Goal: Task Accomplishment & Management: Manage account settings

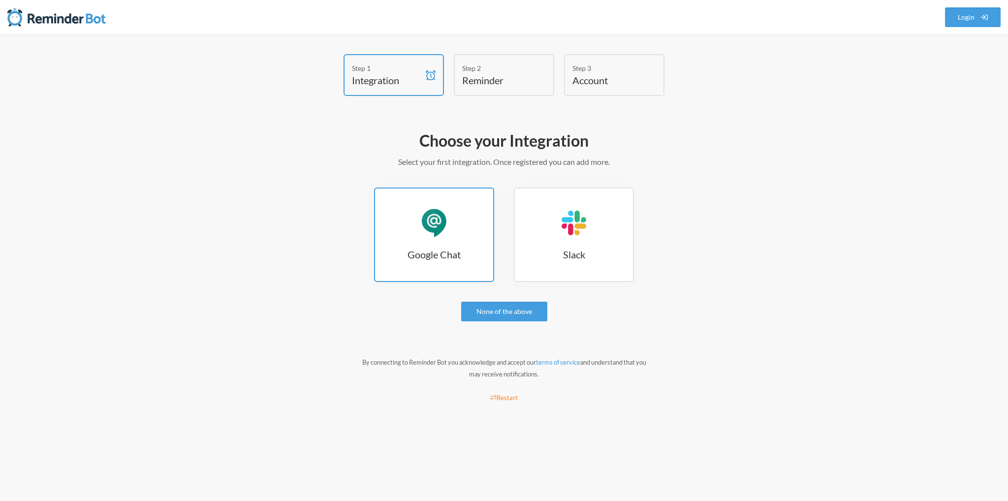
click at [453, 256] on h3 "Google Chat" at bounding box center [434, 255] width 118 height 14
click at [943, 88] on div "Step 1 Integration Step 2 Reminder Step 3 Account Choose your Integration Selec…" at bounding box center [504, 267] width 1008 height 467
click at [453, 208] on link "Google Chat Google Chat" at bounding box center [434, 235] width 120 height 94
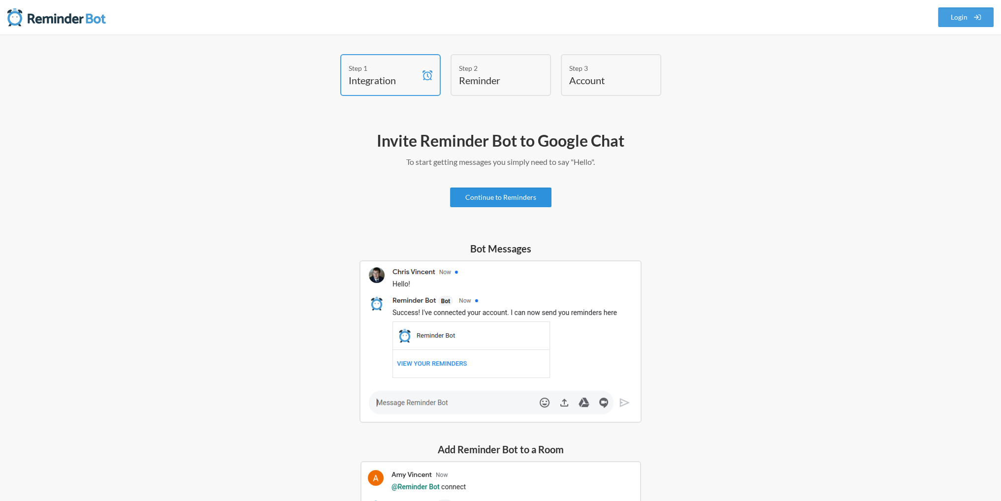
click at [494, 197] on link "Continue to Reminders" at bounding box center [500, 198] width 101 height 20
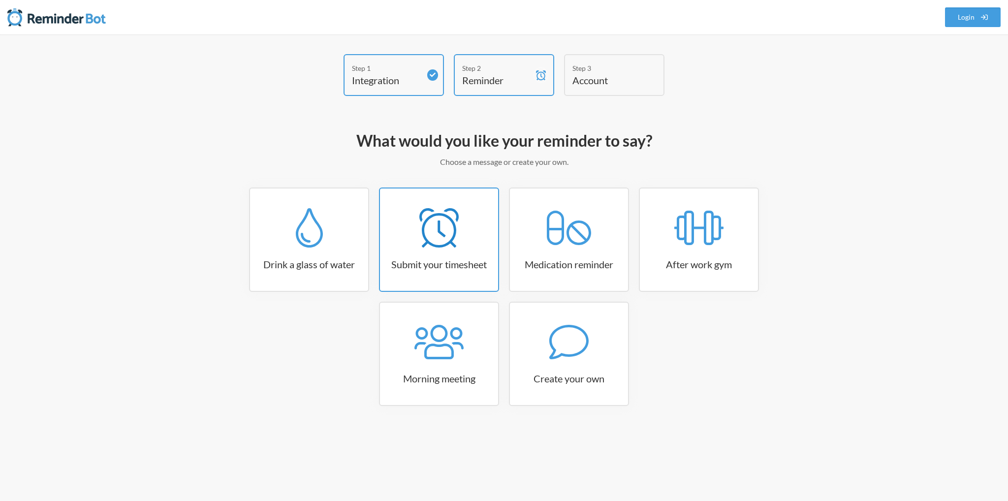
click at [453, 257] on h3 "Submit your timesheet" at bounding box center [439, 264] width 118 height 14
select select "15:30:00"
select select "true"
select select "16:30:00"
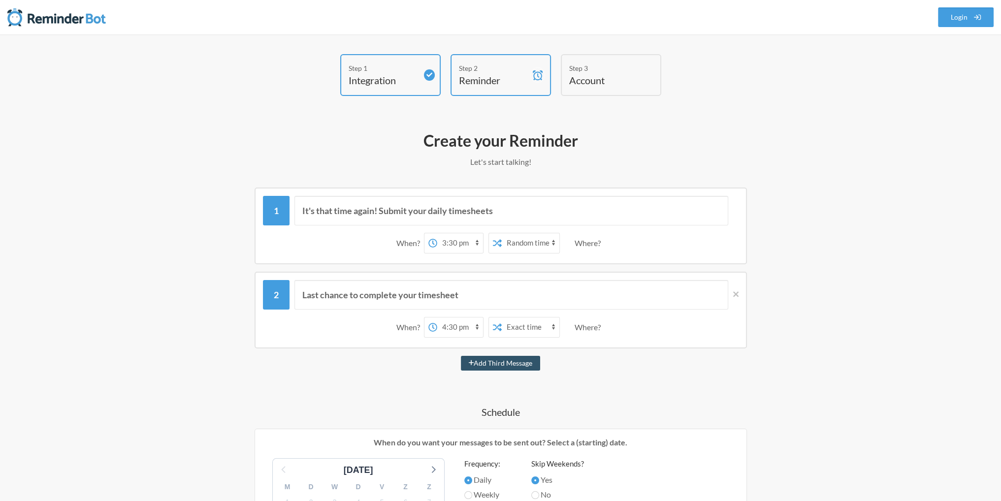
click at [518, 248] on select "Exact time Random time" at bounding box center [530, 243] width 58 height 20
select select "false"
click at [501, 233] on select "Exact time Random time" at bounding box center [530, 243] width 58 height 20
click at [543, 243] on select "Exact time Random time" at bounding box center [530, 243] width 58 height 20
click at [593, 245] on div "Where?" at bounding box center [589, 243] width 30 height 21
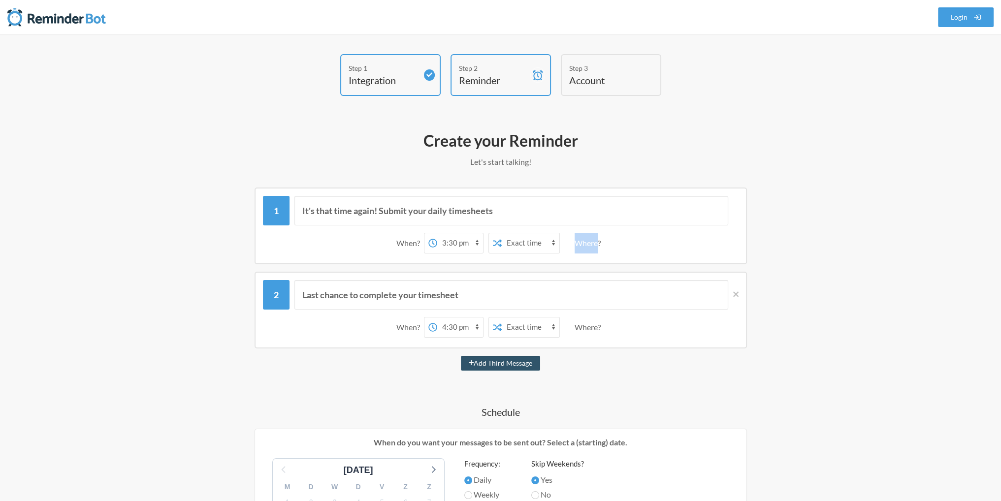
click at [593, 245] on div "Where?" at bounding box center [589, 243] width 30 height 21
click at [589, 243] on div "Where?" at bounding box center [589, 243] width 30 height 21
click at [571, 211] on input "It's that time again! Submit your daily timesheets" at bounding box center [511, 211] width 434 height 30
type input "It's that time again! Submit your daily timesheets!"
click at [512, 297] on input "Last chance to complete your timesheet" at bounding box center [511, 295] width 434 height 30
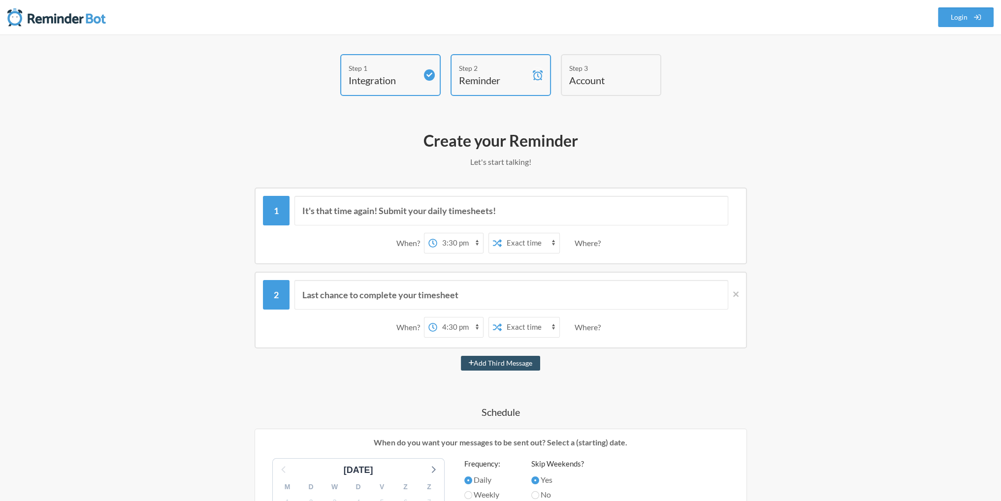
click at [452, 325] on select "12:00 am 12:15 am 12:30 am 12:45 am 1:00 am 1:15 am 1:30 am 1:45 am 2:00 am 2:1…" at bounding box center [460, 327] width 46 height 20
select select "17:30:00"
click at [437, 317] on select "12:00 am 12:15 am 12:30 am 12:45 am 1:00 am 1:15 am 1:30 am 1:45 am 2:00 am 2:1…" at bounding box center [460, 327] width 46 height 20
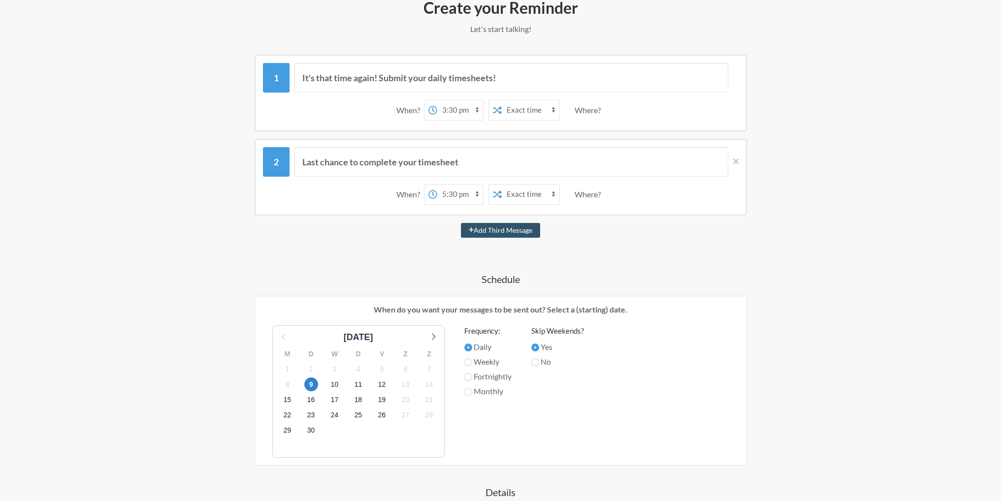
scroll to position [148, 0]
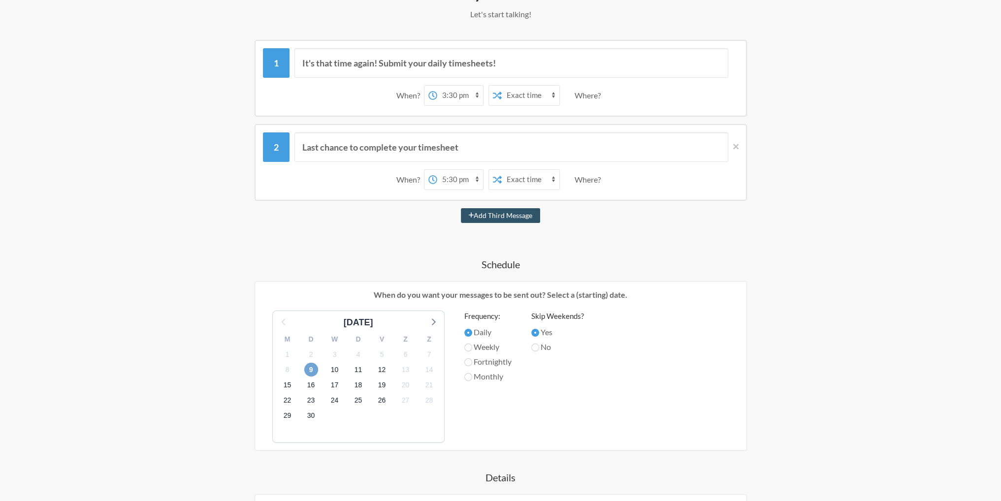
click at [309, 369] on span "9" at bounding box center [311, 370] width 14 height 14
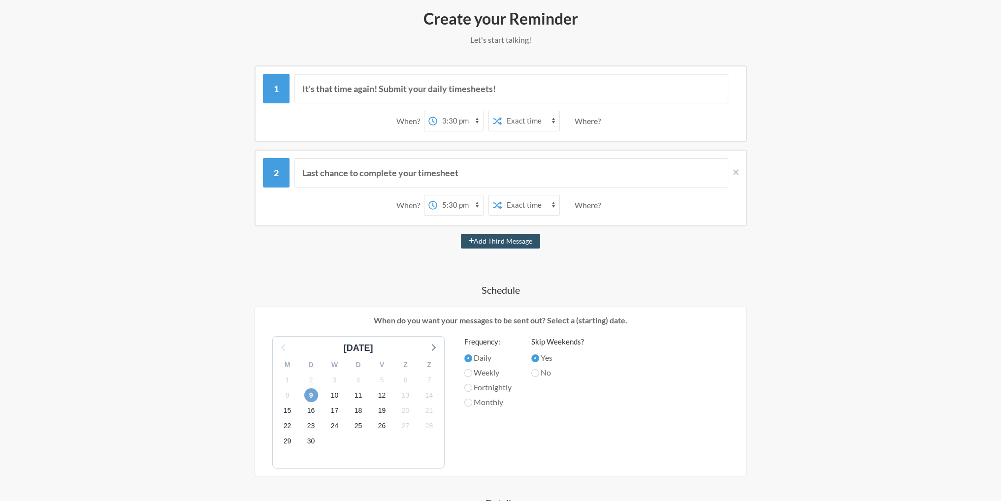
scroll to position [98, 0]
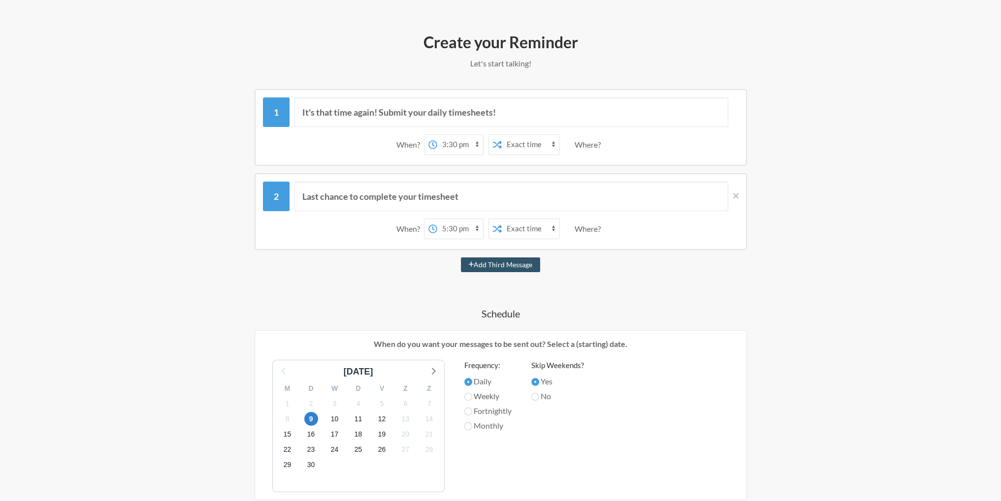
click at [447, 144] on select "12:00 am 12:15 am 12:30 am 12:45 am 1:00 am 1:15 am 1:30 am 1:45 am 2:00 am 2:1…" at bounding box center [460, 145] width 46 height 20
select select "16:30:00"
click at [437, 135] on select "12:00 am 12:15 am 12:30 am 12:45 am 1:00 am 1:15 am 1:30 am 1:45 am 2:00 am 2:1…" at bounding box center [460, 145] width 46 height 20
click at [510, 170] on div "It's that time again! Submit your daily timesheets! When? 12:00 am 12:15 am 12:…" at bounding box center [500, 387] width 571 height 596
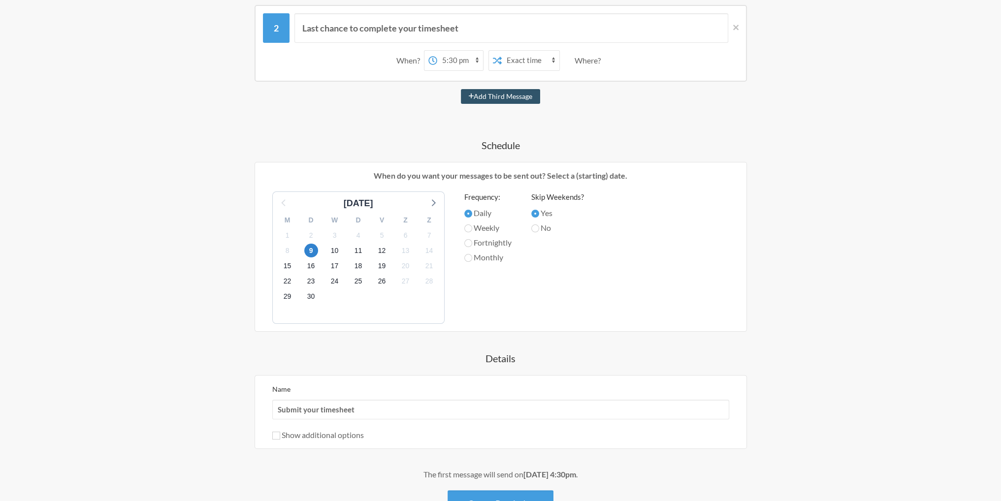
scroll to position [340, 0]
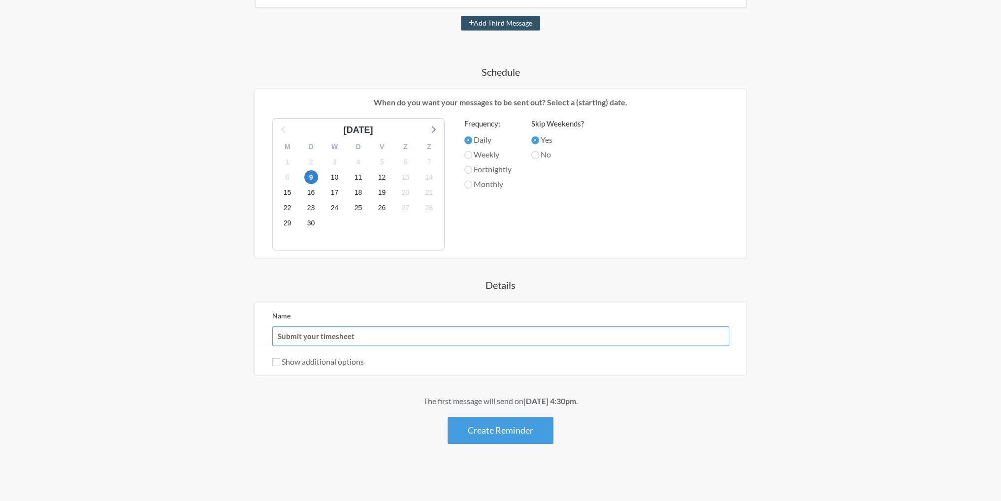
click at [522, 337] on input "Submit your timesheet" at bounding box center [500, 336] width 457 height 20
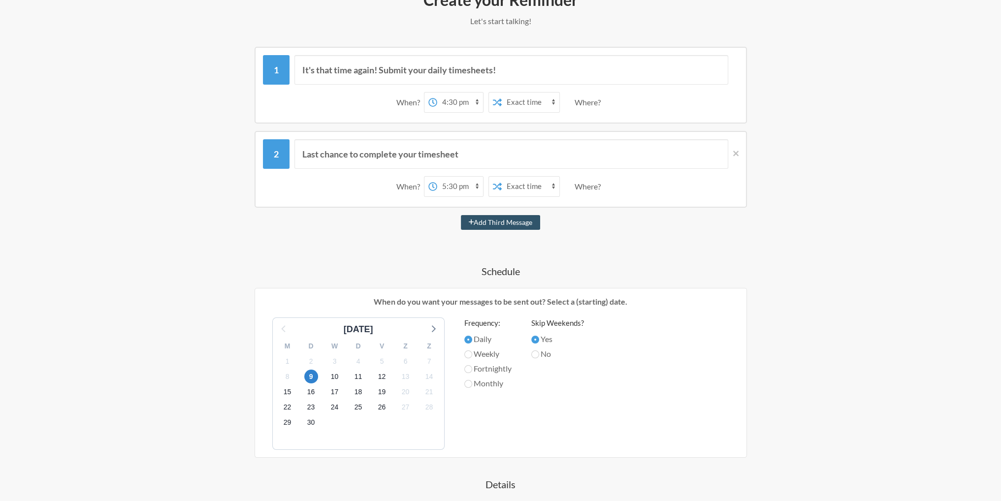
scroll to position [148, 0]
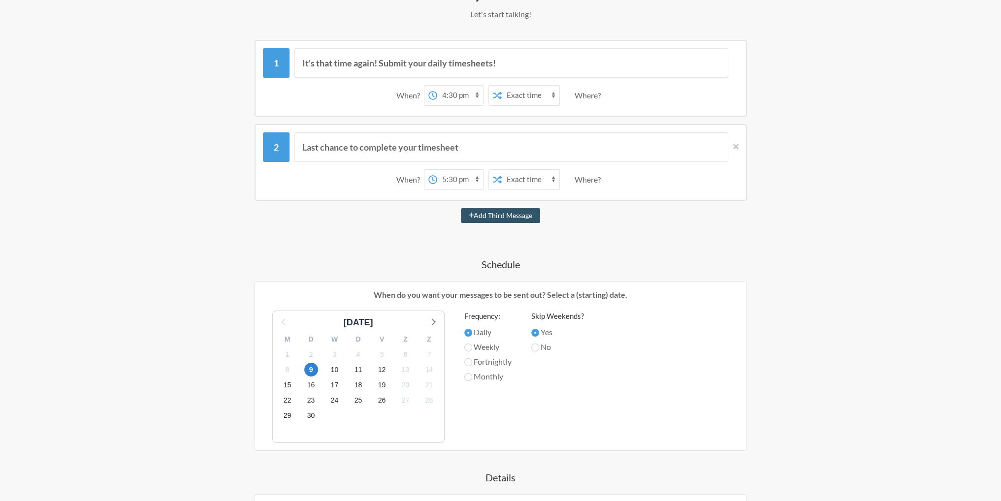
type input "Submit your timesheet!"
click at [625, 53] on input "It's that time again! Submit your daily timesheets!" at bounding box center [511, 63] width 434 height 30
type input "It's that time again! Submit your daily timesheets."
click at [536, 130] on div "Last chance to complete your timesheet When? 12:00 am 12:15 am 12:30 am 12:45 a…" at bounding box center [500, 162] width 492 height 77
click at [533, 138] on input "Last chance to complete your timesheet" at bounding box center [511, 147] width 434 height 30
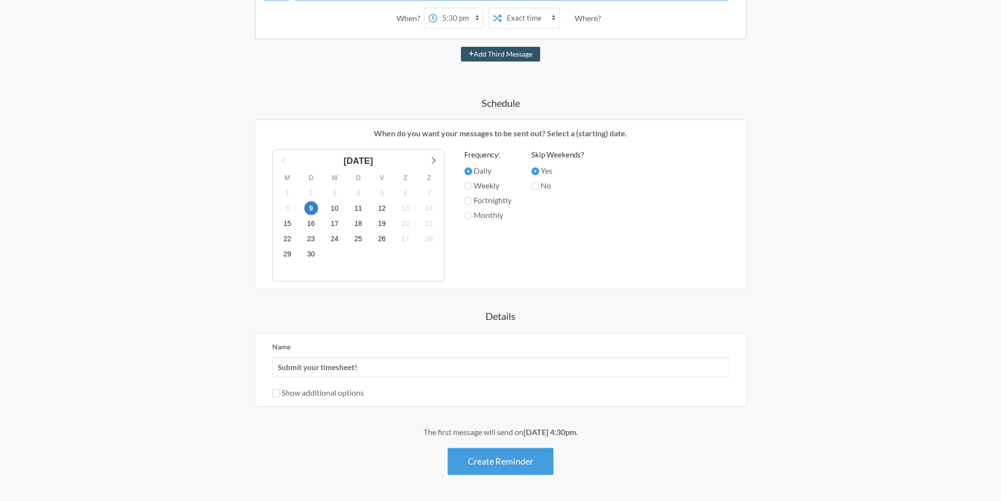
scroll to position [340, 0]
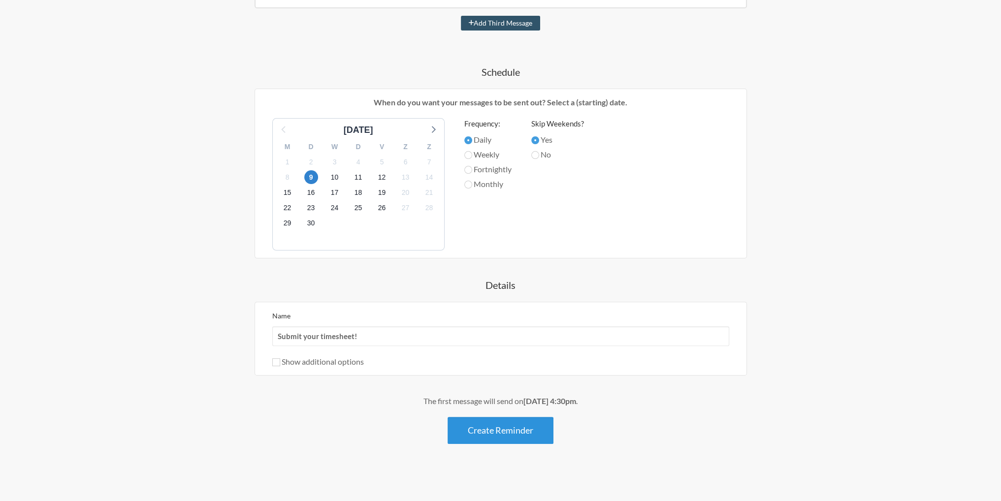
type input "Last chance to complete your timesheet!"
click at [510, 424] on button "Create Reminder" at bounding box center [500, 430] width 106 height 27
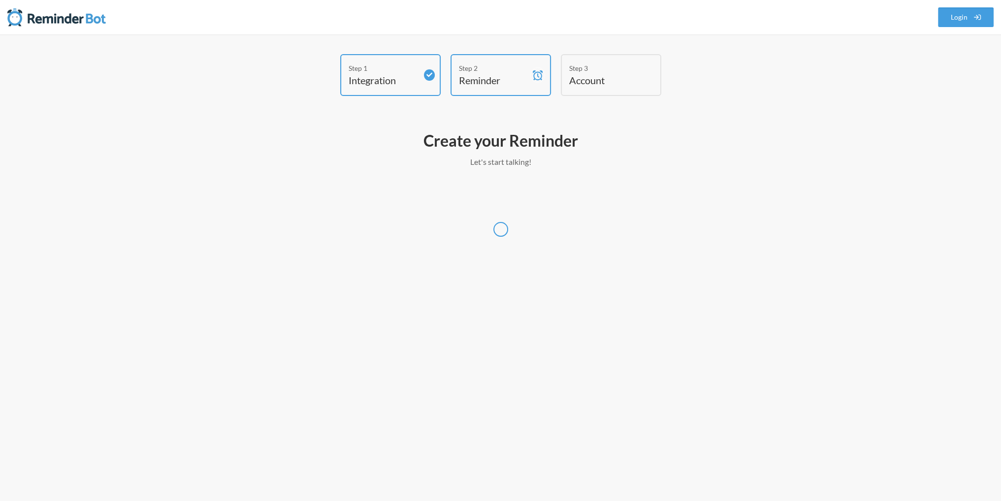
scroll to position [0, 0]
select select "Europe/Amsterdam"
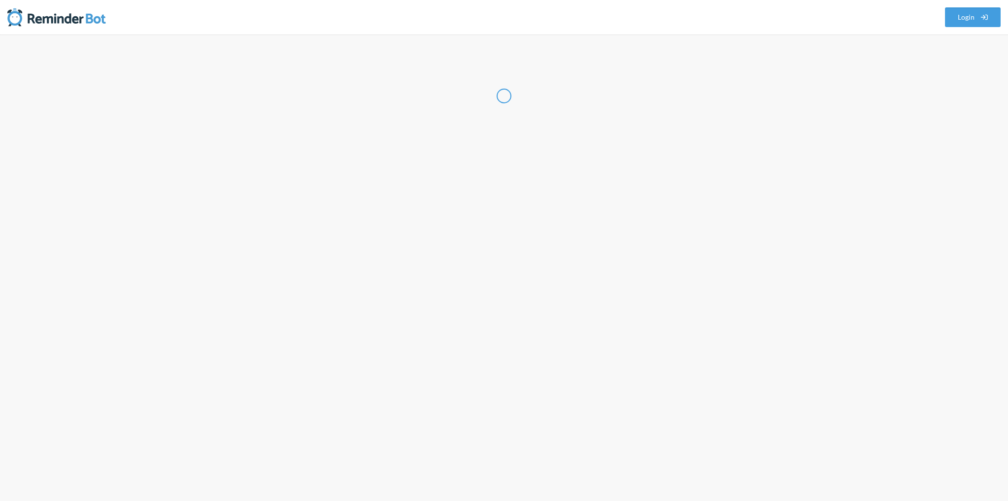
select select "NL"
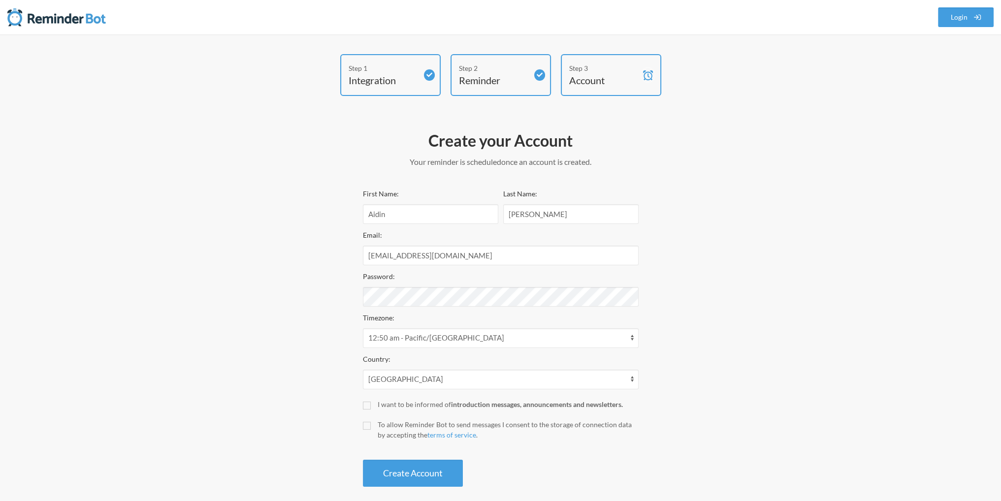
drag, startPoint x: 694, startPoint y: 176, endPoint x: 624, endPoint y: 210, distance: 77.9
click at [681, 177] on div "Step 1 Integration Step 2 Reminder Step 3 Account Create your Account Your remi…" at bounding box center [500, 273] width 591 height 438
click at [393, 465] on button "Create Account" at bounding box center [413, 473] width 100 height 27
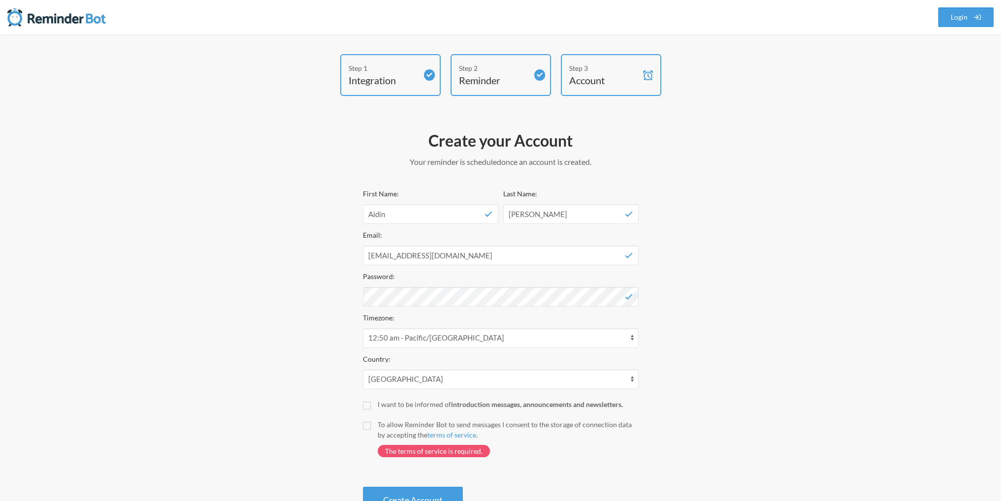
click at [385, 434] on div "To allow Reminder Bot to send messages I consent to the storage of connection d…" at bounding box center [507, 429] width 261 height 21
click at [371, 430] on input "To allow Reminder Bot to send messages I consent to the storage of connection d…" at bounding box center [367, 426] width 8 height 8
checkbox input "true"
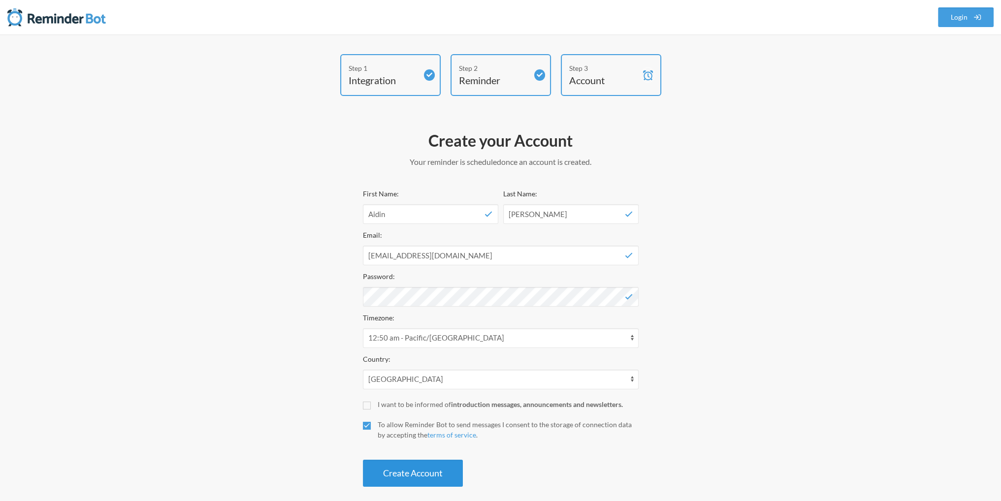
click at [392, 471] on button "Create Account" at bounding box center [413, 473] width 100 height 27
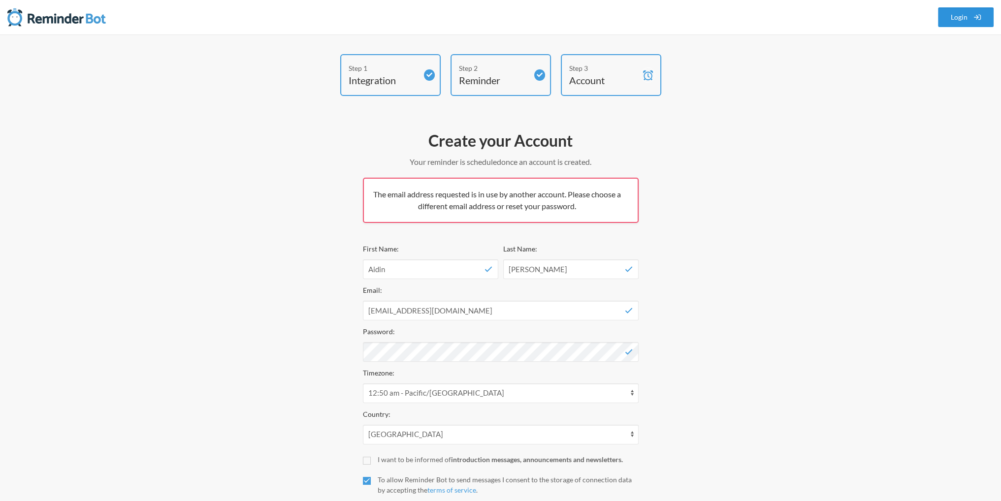
click at [940, 16] on link "Login" at bounding box center [966, 17] width 56 height 20
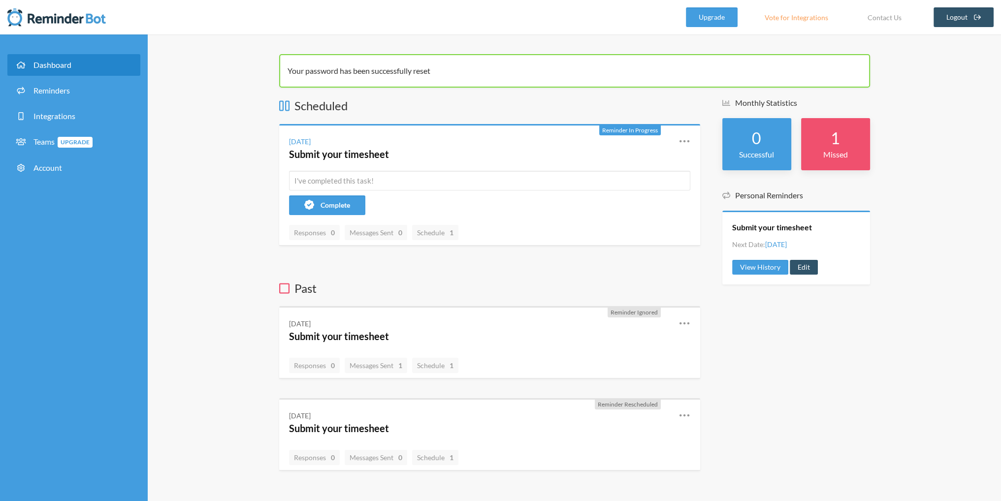
click at [87, 66] on link "Dashboard" at bounding box center [73, 65] width 133 height 22
click at [79, 86] on link "Reminders" at bounding box center [73, 91] width 133 height 22
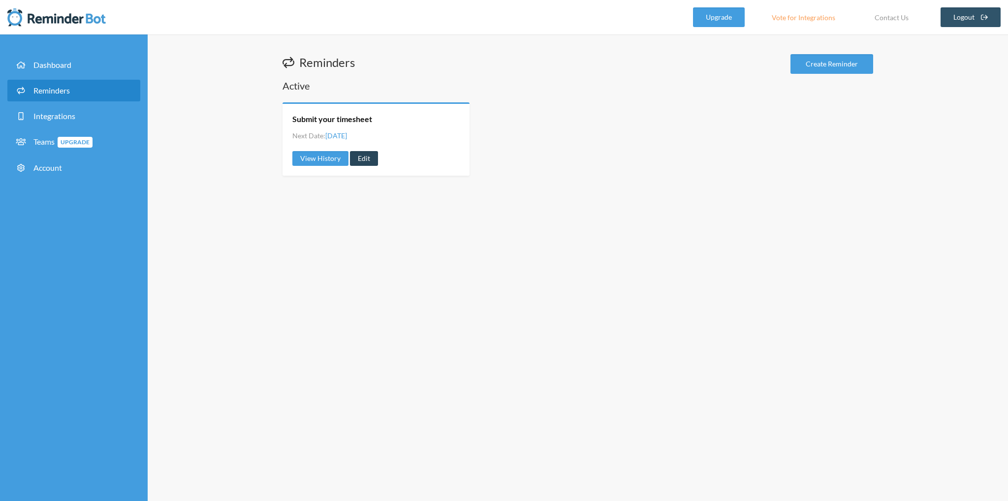
click at [367, 156] on link "Edit" at bounding box center [364, 158] width 28 height 15
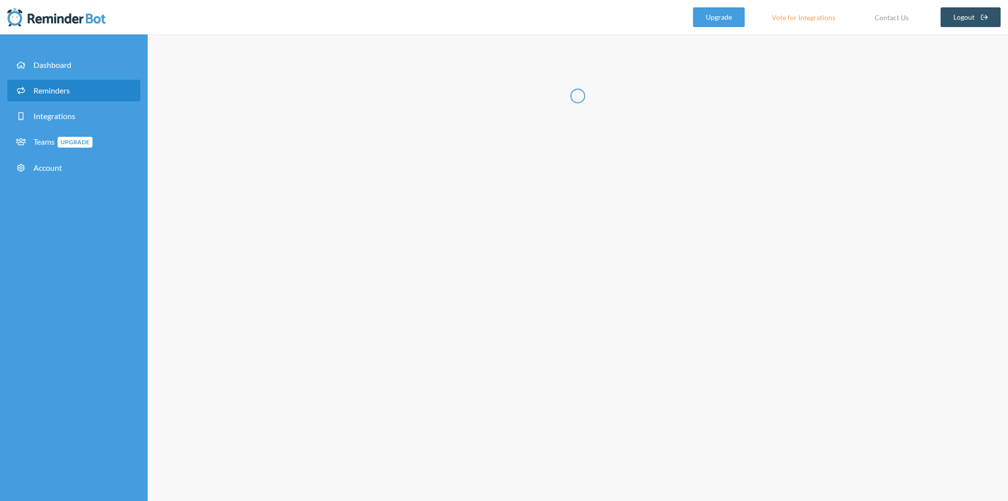
type input "Submit your timesheet"
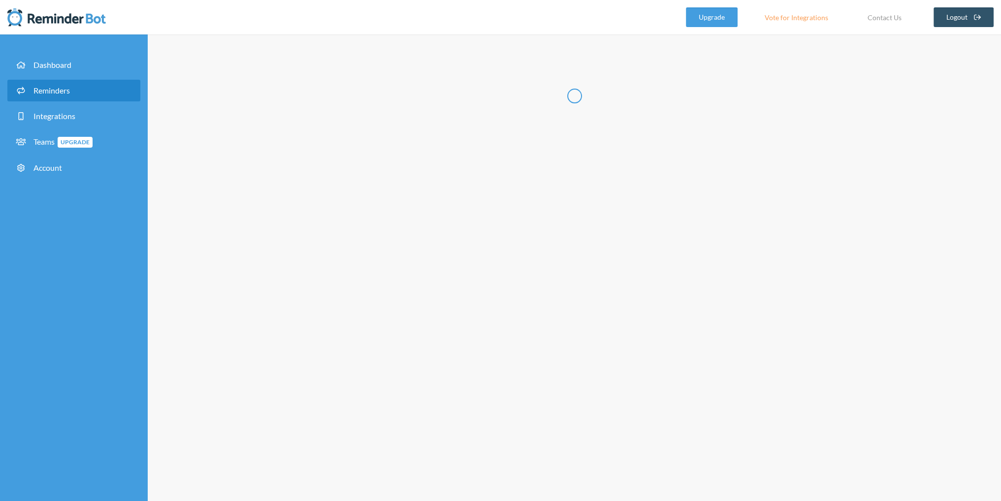
select select "14:30:00"
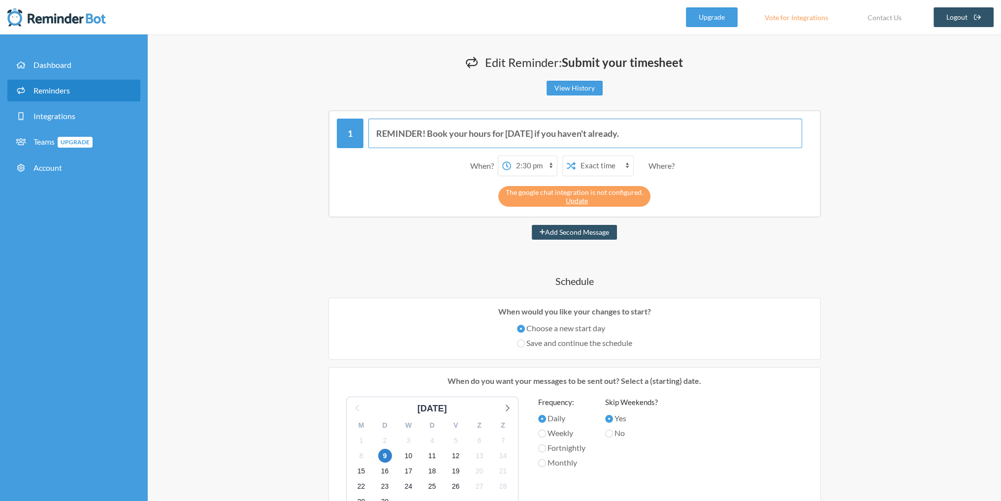
click at [652, 134] on input "REMINDER! Book your hours for [DATE] if you haven't already." at bounding box center [585, 134] width 434 height 30
click at [532, 165] on select "12:00 am 12:15 am 12:30 am 12:45 am 1:00 am 1:15 am 1:30 am 1:45 am 2:00 am 2:1…" at bounding box center [534, 166] width 46 height 20
click at [529, 164] on select "12:00 am 12:15 am 12:30 am 12:45 am 1:00 am 1:15 am 1:30 am 1:45 am 2:00 am 2:1…" at bounding box center [534, 166] width 46 height 20
click at [581, 203] on link "Update" at bounding box center [576, 200] width 22 height 8
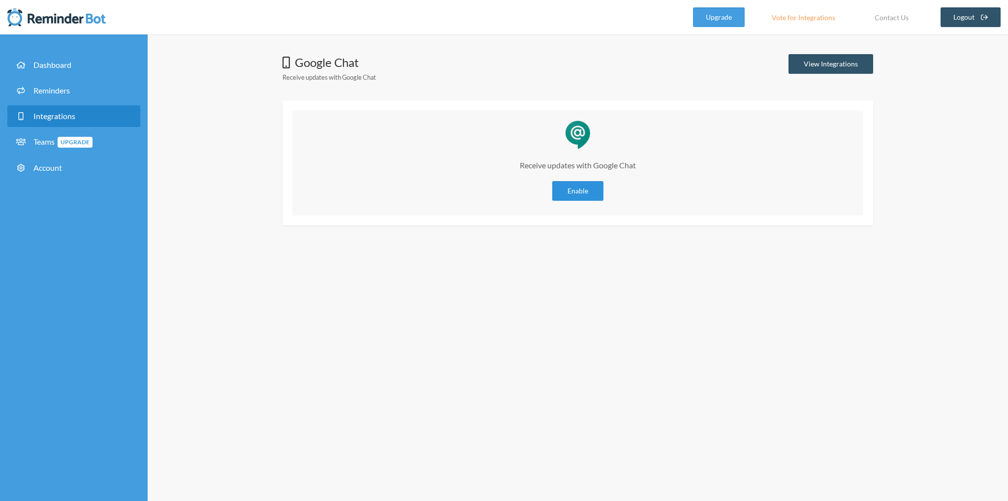
click at [573, 192] on link "Enable" at bounding box center [577, 191] width 51 height 20
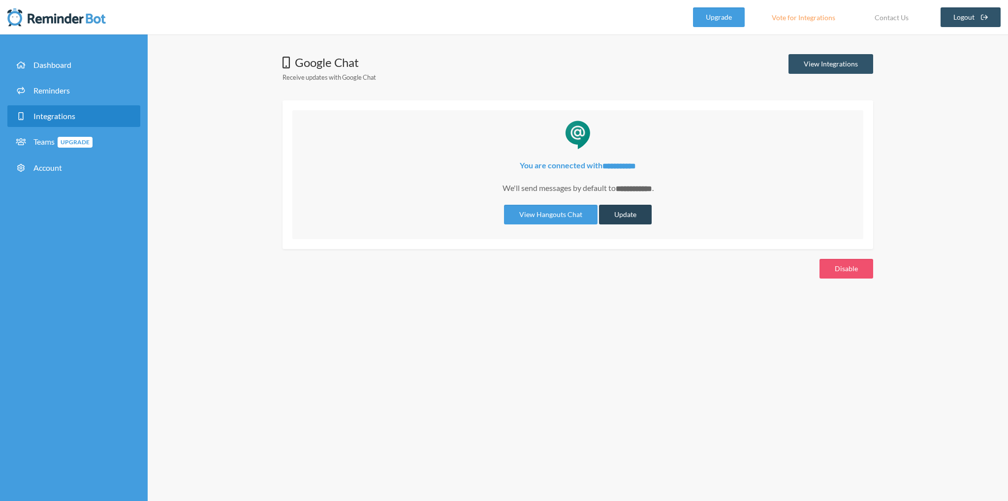
click at [630, 205] on button "Update" at bounding box center [625, 215] width 53 height 20
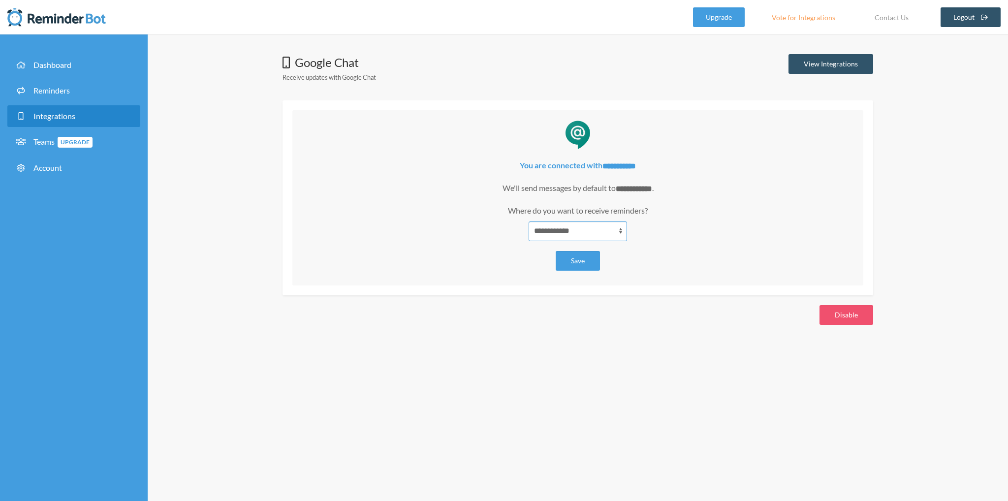
click at [605, 233] on select "**********" at bounding box center [578, 231] width 98 height 20
select select "**********"
click at [529, 221] on select "**********" at bounding box center [578, 231] width 98 height 20
click at [586, 255] on button "Save" at bounding box center [578, 261] width 44 height 20
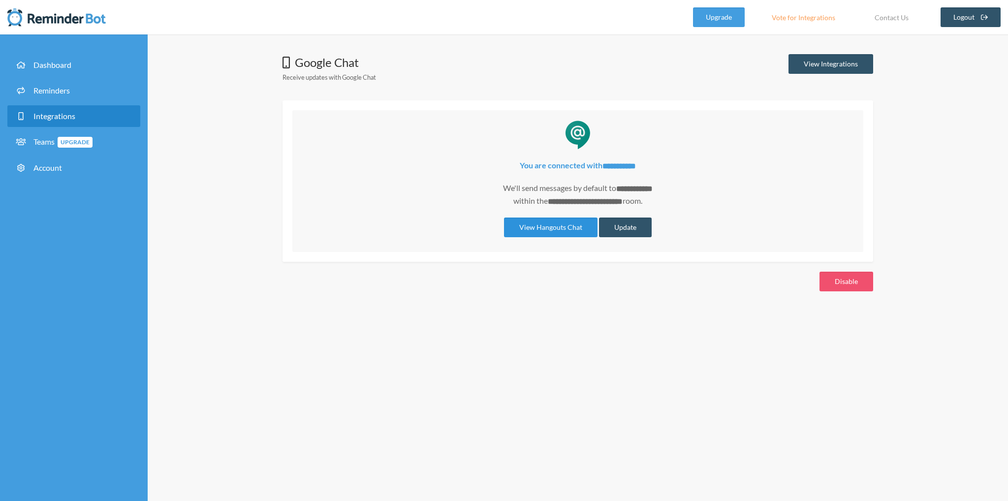
click at [532, 221] on link "View Hangouts Chat" at bounding box center [551, 228] width 94 height 20
click at [183, 256] on div "**********" at bounding box center [578, 267] width 860 height 467
click at [48, 62] on span "Dashboard" at bounding box center [52, 64] width 38 height 9
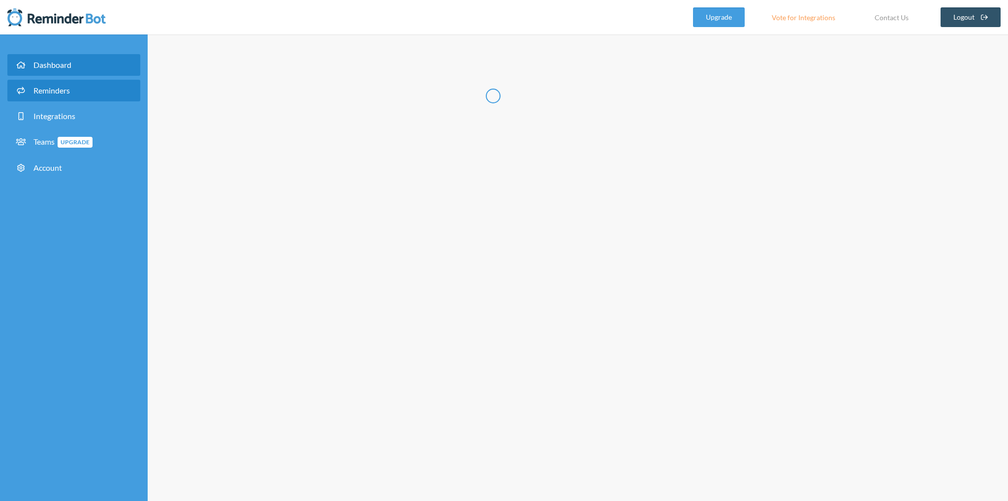
click at [59, 91] on span "Reminders" at bounding box center [51, 90] width 36 height 9
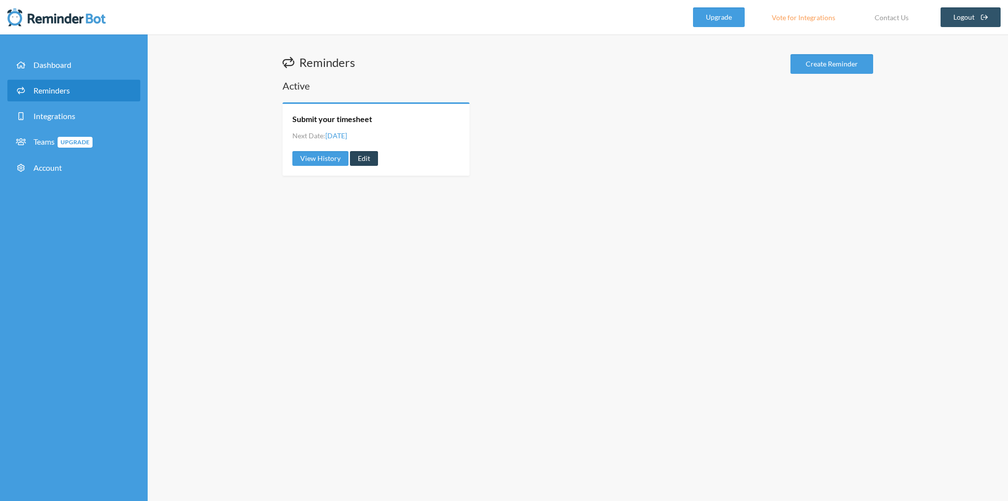
click at [366, 157] on link "Edit" at bounding box center [364, 158] width 28 height 15
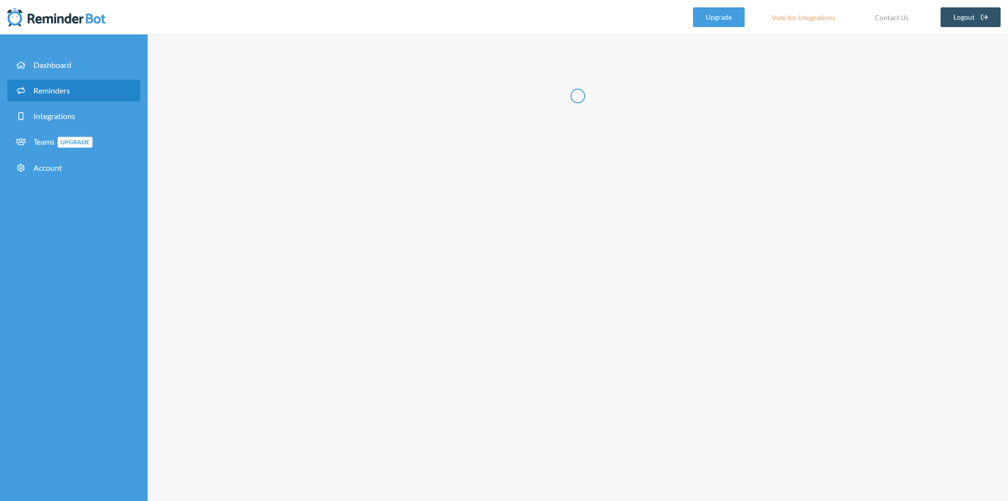
type input "Submit your timesheet"
select select "14:30:00"
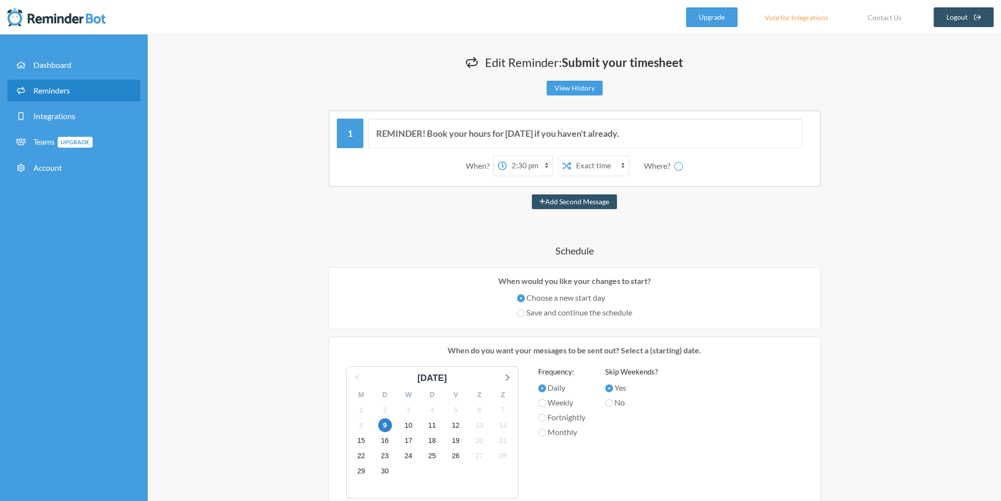
select select "spaces/AAAAcTXdRgM"
click at [495, 169] on select "12:00 am 12:15 am 12:30 am 12:45 am 1:00 am 1:15 am 1:30 am 1:45 am 2:00 am 2:1…" at bounding box center [491, 166] width 46 height 20
select select "15:30:00"
click at [468, 156] on select "12:00 am 12:15 am 12:30 am 12:45 am 1:00 am 1:15 am 1:30 am 1:45 am 2:00 am 2:1…" at bounding box center [491, 166] width 46 height 20
click at [634, 138] on input "REMINDER! Book your hours for [DATE] if you haven't already." at bounding box center [585, 134] width 434 height 30
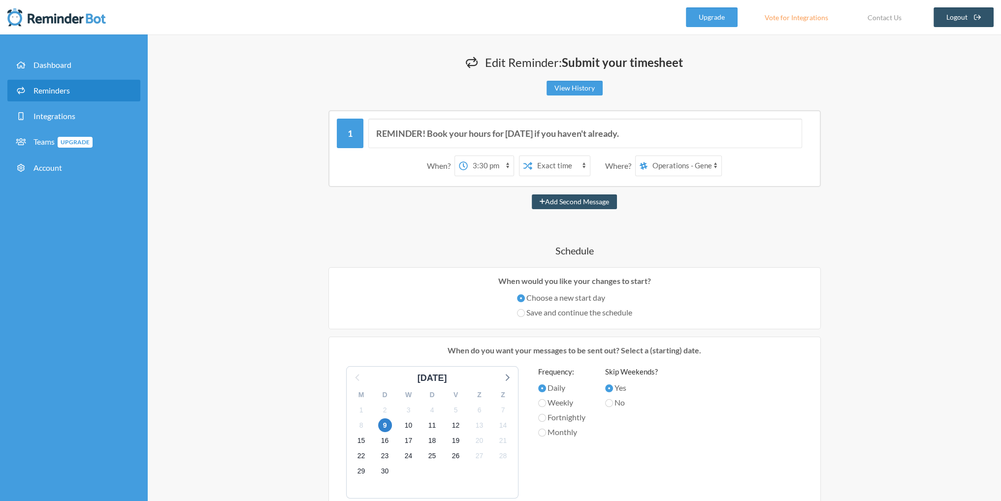
click at [669, 166] on select "Aidin Yavari Operations - General Room tests aidin" at bounding box center [684, 166] width 74 height 20
drag, startPoint x: 669, startPoint y: 166, endPoint x: 651, endPoint y: 166, distance: 18.2
click at [669, 166] on select "Aidin Yavari Operations - General Room tests aidin" at bounding box center [684, 166] width 74 height 20
click at [577, 203] on button "Add Second Message" at bounding box center [574, 201] width 85 height 15
select select "16:30:00"
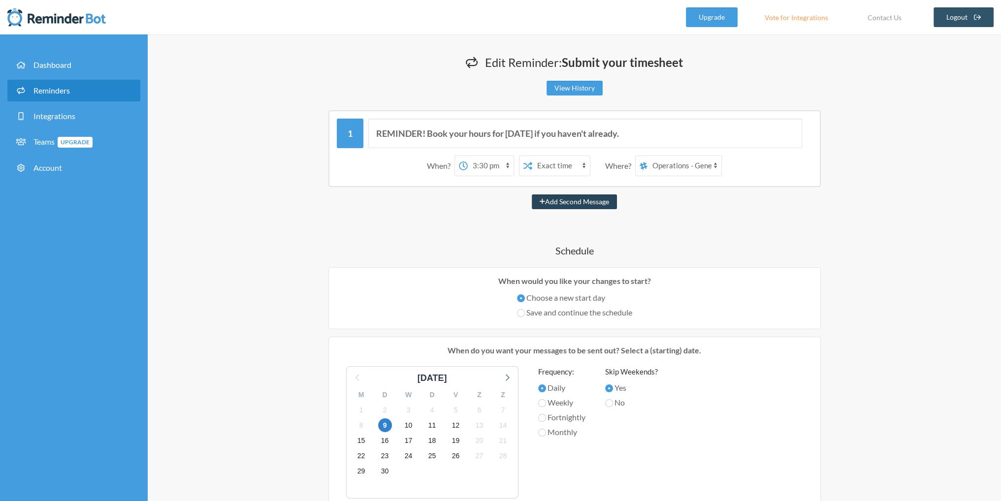
select select "spaces/AAAAcTXdRgM"
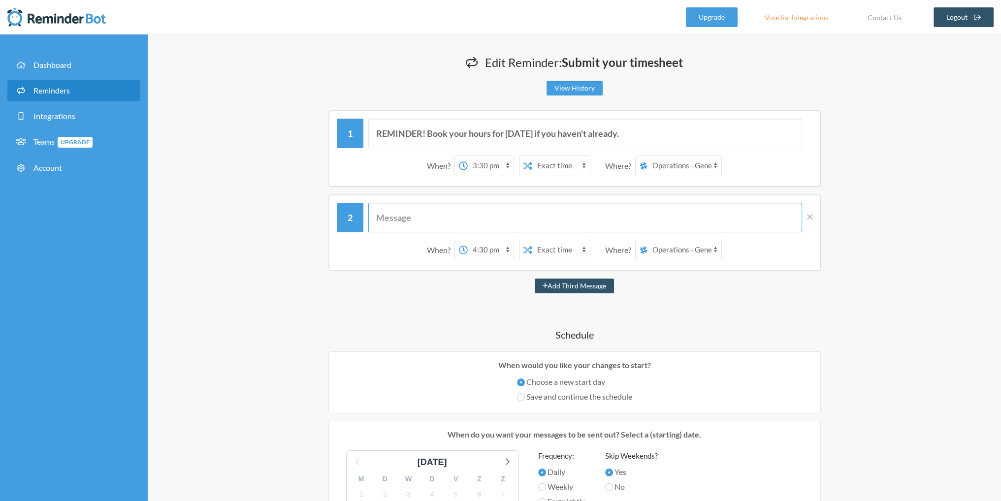
click at [458, 222] on input "text" at bounding box center [585, 218] width 434 height 30
type input "LAST CHANCE! Book your hours for today if you haven't already."
click at [470, 254] on select "12:00 am 12:15 am 12:30 am 12:45 am 1:00 am 1:15 am 1:30 am 1:45 am 2:00 am 2:1…" at bounding box center [491, 250] width 46 height 20
select select "17:30:00"
click at [468, 240] on select "12:00 am 12:15 am 12:30 am 12:45 am 1:00 am 1:15 am 1:30 am 1:45 am 2:00 am 2:1…" at bounding box center [491, 250] width 46 height 20
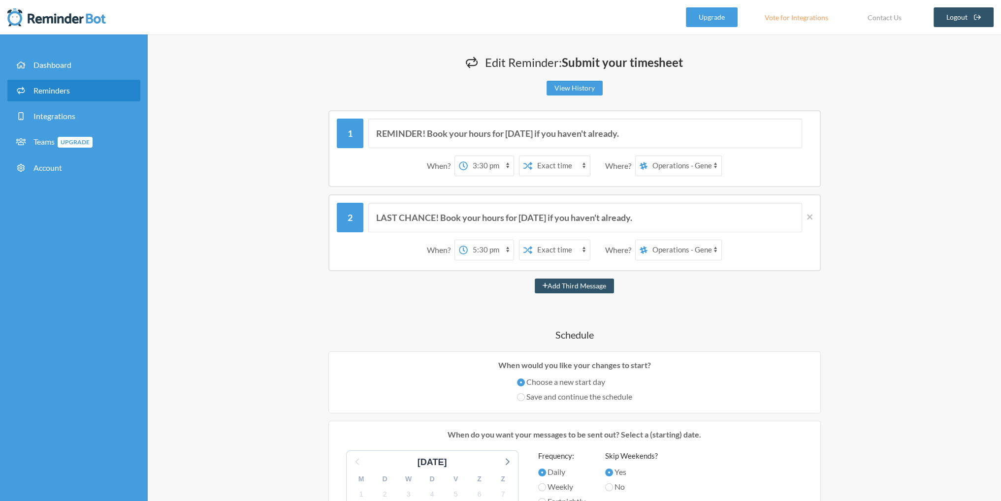
click at [674, 250] on select "Aidin Yavari Operations - General Room tests aidin" at bounding box center [684, 250] width 74 height 20
drag, startPoint x: 674, startPoint y: 250, endPoint x: 628, endPoint y: 231, distance: 50.1
click at [674, 250] on select "Aidin Yavari Operations - General Room tests aidin" at bounding box center [684, 250] width 74 height 20
click at [493, 168] on select "12:00 am 12:15 am 12:30 am 12:45 am 1:00 am 1:15 am 1:30 am 1:45 am 2:00 am 2:1…" at bounding box center [491, 166] width 46 height 20
select select "16:30:00"
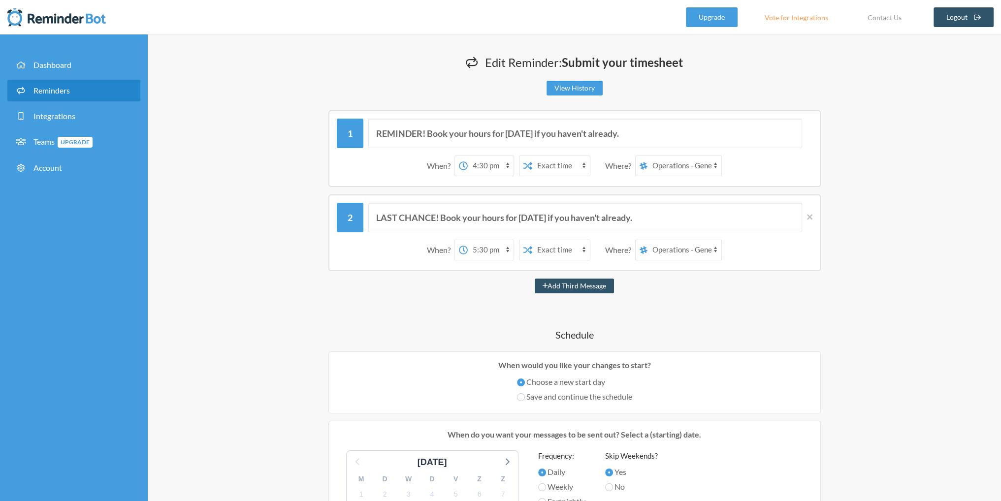
click at [468, 156] on select "12:00 am 12:15 am 12:30 am 12:45 am 1:00 am 1:15 am 1:30 am 1:45 am 2:00 am 2:1…" at bounding box center [491, 166] width 46 height 20
click at [569, 393] on label "Save and continue the schedule" at bounding box center [574, 397] width 115 height 12
click at [525, 393] on input "Save and continue the schedule" at bounding box center [521, 397] width 8 height 8
radio input "true"
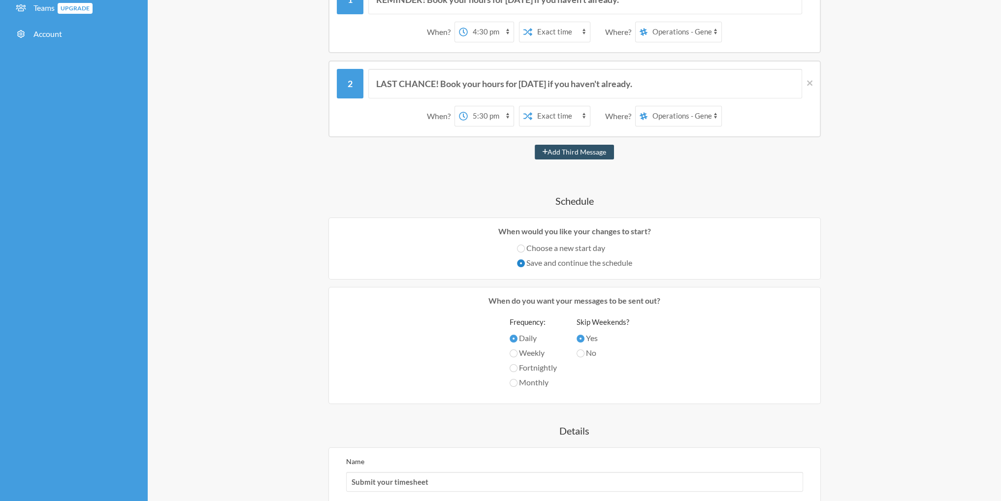
scroll to position [148, 0]
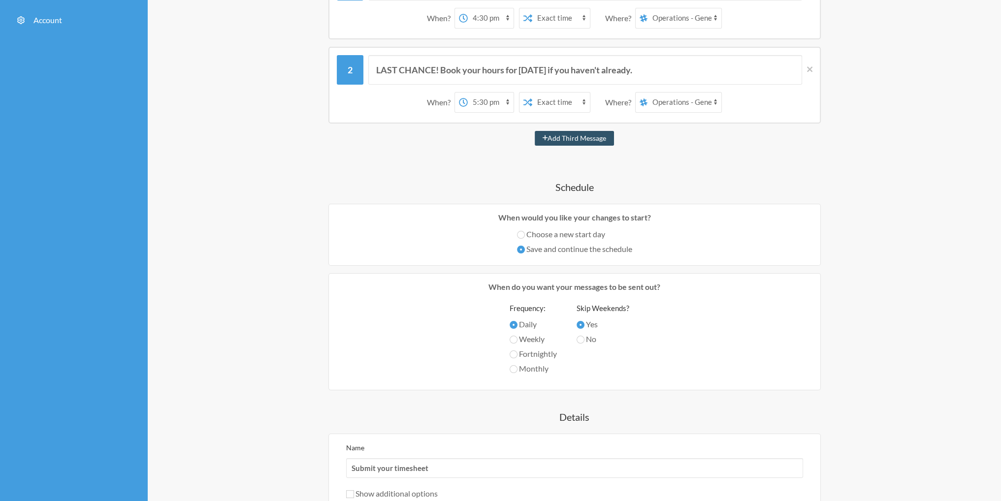
click at [559, 231] on label "Choose a new start day" at bounding box center [574, 234] width 115 height 12
click at [525, 231] on input "Choose a new start day" at bounding box center [521, 235] width 8 height 8
radio input "true"
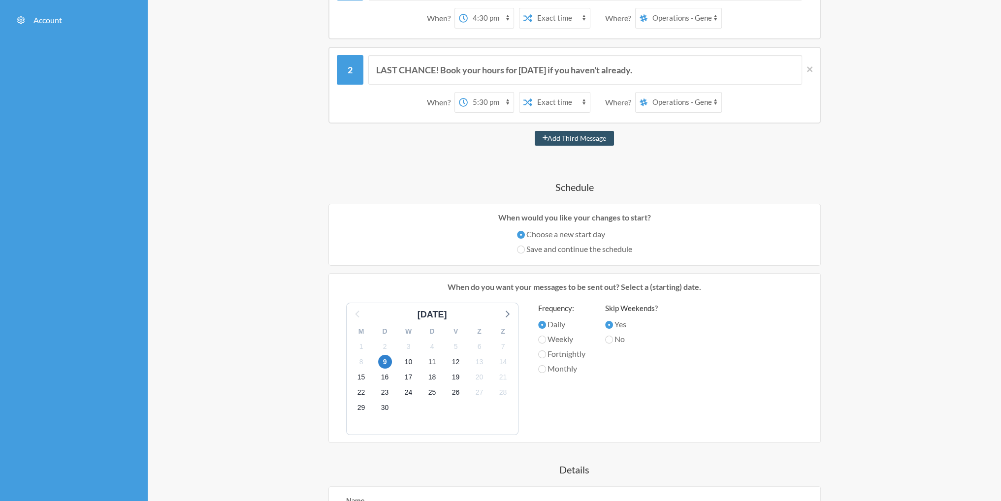
click at [554, 253] on div "Save and continue the schedule" at bounding box center [574, 250] width 115 height 15
click at [553, 249] on label "Save and continue the schedule" at bounding box center [574, 249] width 115 height 12
click at [525, 249] on input "Save and continue the schedule" at bounding box center [521, 250] width 8 height 8
radio input "true"
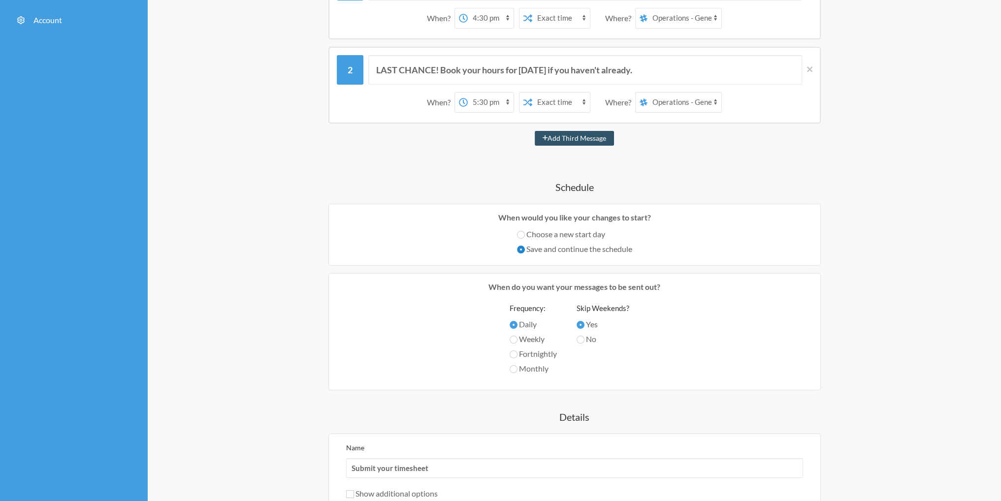
scroll to position [246, 0]
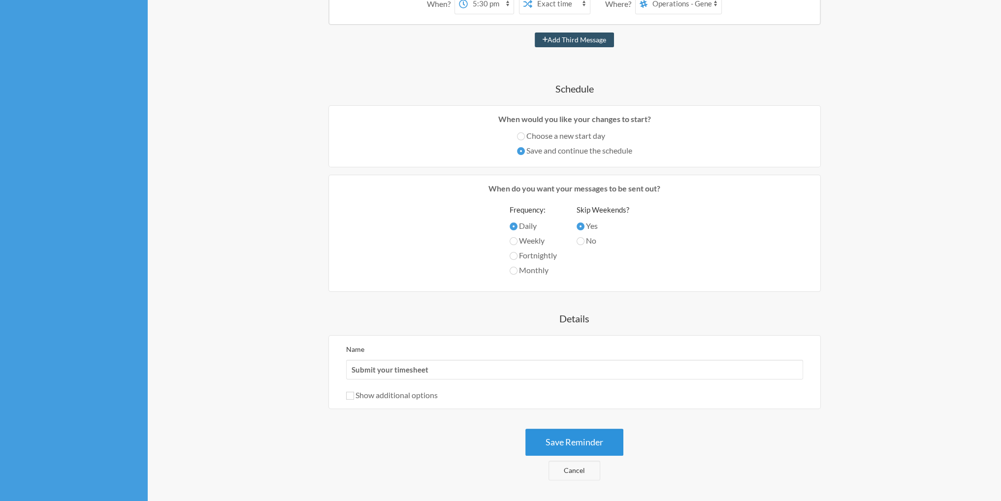
click at [579, 442] on button "Save Reminder" at bounding box center [574, 442] width 98 height 27
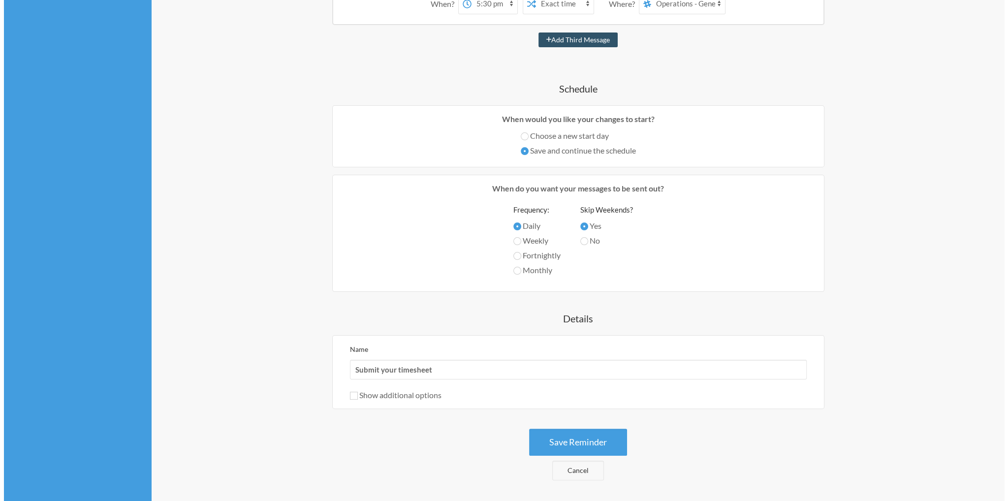
scroll to position [0, 0]
